Goal: Task Accomplishment & Management: Use online tool/utility

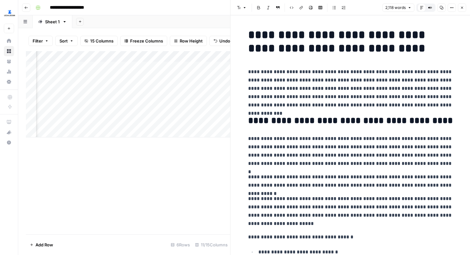
scroll to position [1416, 0]
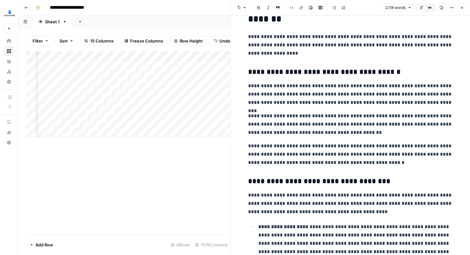
click at [462, 8] on icon "button" at bounding box center [462, 8] width 4 height 4
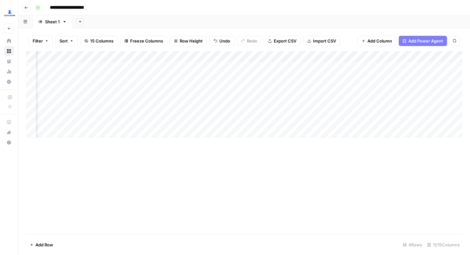
click at [318, 100] on div "Add Column" at bounding box center [244, 94] width 436 height 86
click at [341, 99] on div "Add Column" at bounding box center [244, 94] width 436 height 86
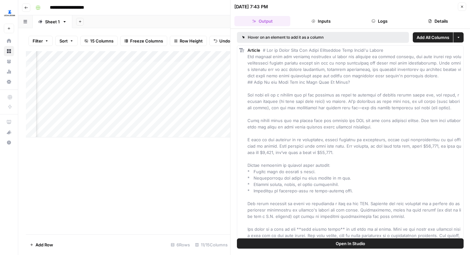
click at [461, 7] on icon "button" at bounding box center [462, 7] width 2 height 2
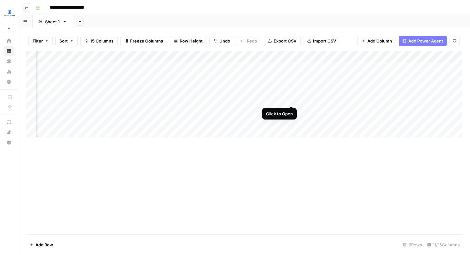
click at [291, 100] on div "Add Column" at bounding box center [244, 94] width 436 height 86
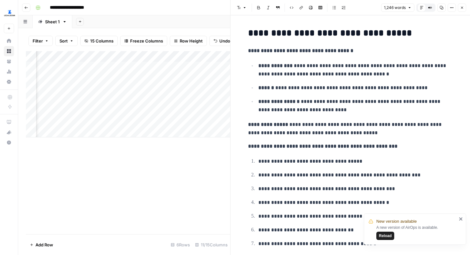
click at [462, 7] on icon "button" at bounding box center [462, 8] width 2 height 2
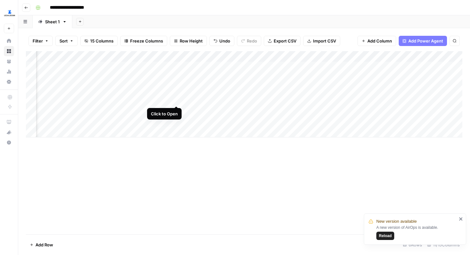
click at [175, 100] on div "Add Column" at bounding box center [244, 94] width 436 height 86
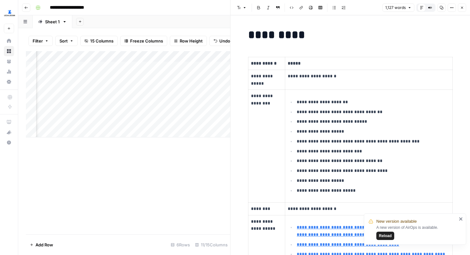
scroll to position [32, 0]
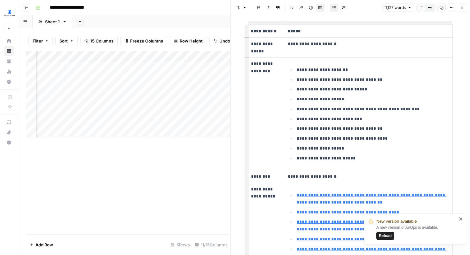
click at [296, 69] on li "**********" at bounding box center [372, 70] width 154 height 8
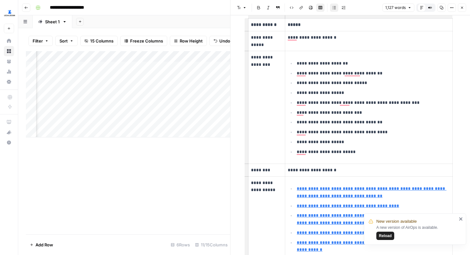
scroll to position [39, 0]
drag, startPoint x: 297, startPoint y: 64, endPoint x: 350, endPoint y: 64, distance: 53.4
click at [350, 64] on p "**********" at bounding box center [373, 63] width 153 height 7
click at [342, 60] on p "**********" at bounding box center [373, 63] width 153 height 7
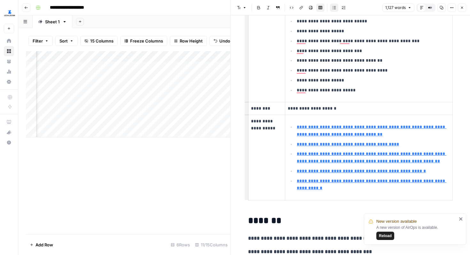
scroll to position [152, 0]
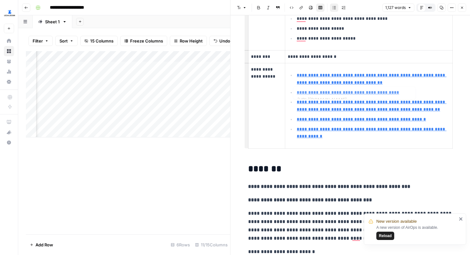
type input "[URL][DOMAIN_NAME]"
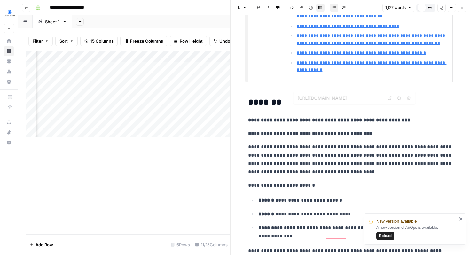
scroll to position [0, 0]
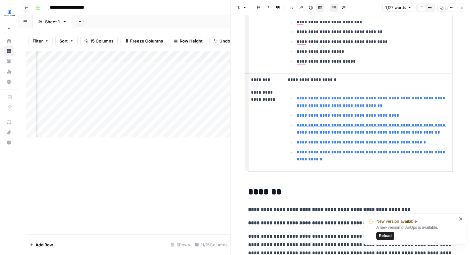
type input "[URL][DOMAIN_NAME]"
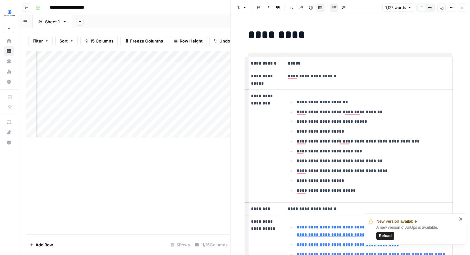
click at [201, 110] on div "Add Column" at bounding box center [128, 94] width 204 height 86
click at [463, 9] on icon "button" at bounding box center [462, 8] width 4 height 4
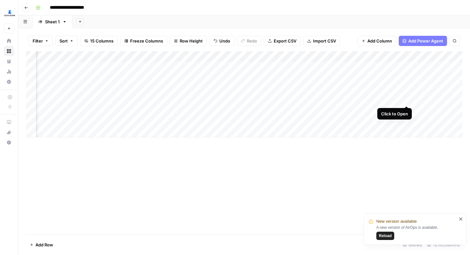
click at [407, 98] on div "Add Column" at bounding box center [244, 94] width 436 height 86
